Goal: Task Accomplishment & Management: Manage account settings

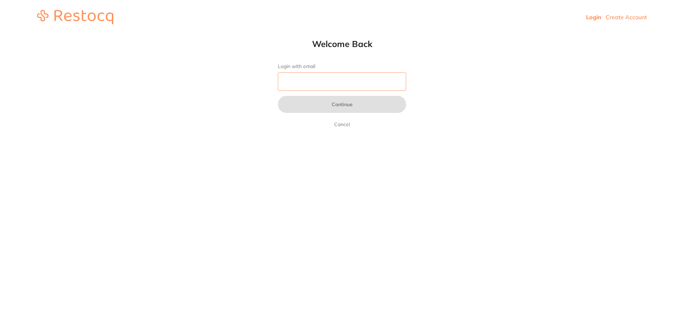
click at [351, 80] on input "Login with email" at bounding box center [342, 81] width 128 height 19
click at [313, 83] on input "Login with email" at bounding box center [342, 81] width 128 height 19
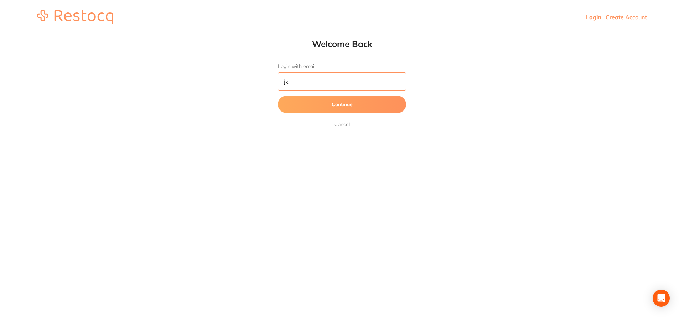
type input "j"
